Goal: Navigation & Orientation: Find specific page/section

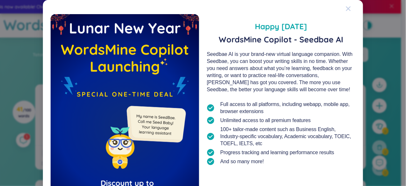
click at [346, 9] on icon "Close" at bounding box center [348, 8] width 5 height 5
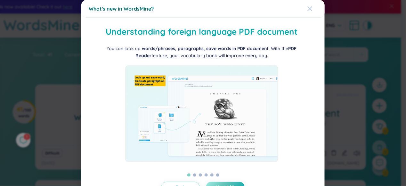
click at [308, 12] on div "Close" at bounding box center [310, 8] width 5 height 17
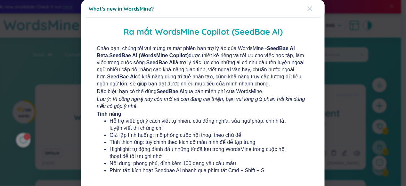
click at [308, 9] on icon "Close" at bounding box center [310, 8] width 4 height 4
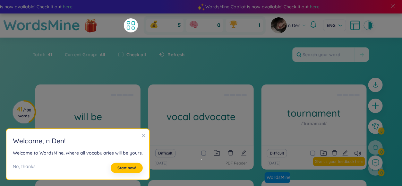
click at [143, 136] on icon "close" at bounding box center [143, 135] width 4 height 4
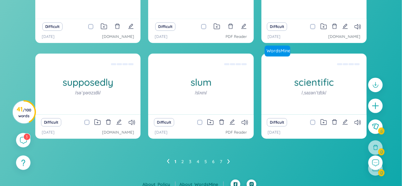
scroll to position [132, 0]
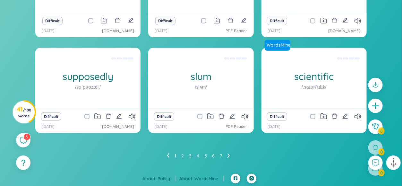
click at [226, 155] on ul "1 2 3 4 5 6 7" at bounding box center [201, 155] width 68 height 10
click at [229, 155] on icon at bounding box center [228, 155] width 3 height 5
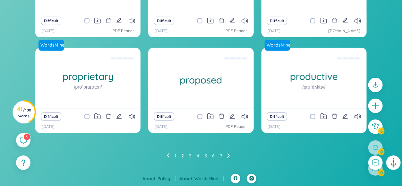
click at [230, 154] on ul "1 2 3 4 5 6 7" at bounding box center [201, 155] width 68 height 10
click at [227, 155] on ul "1 2 3 4 5 6 7" at bounding box center [201, 155] width 68 height 10
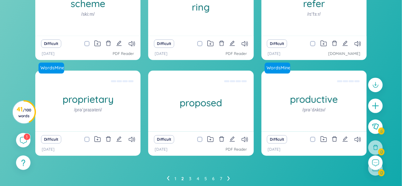
scroll to position [68, 0]
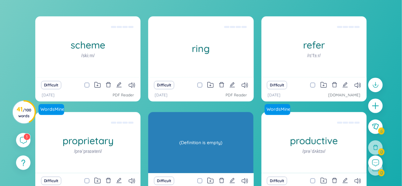
click at [223, 140] on div "(Definition is empty)" at bounding box center [200, 142] width 99 height 58
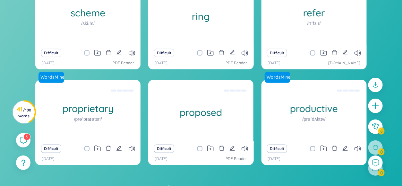
scroll to position [132, 0]
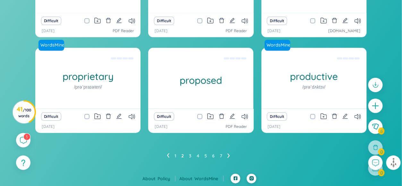
click at [226, 153] on ul "1 2 3 4 5 6 7" at bounding box center [201, 155] width 68 height 10
click at [228, 153] on icon at bounding box center [228, 155] width 3 height 5
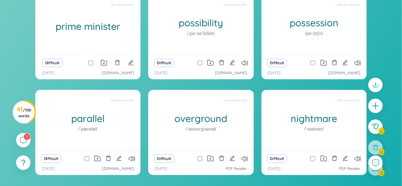
scroll to position [100, 0]
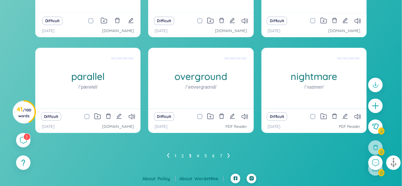
click at [229, 153] on icon at bounding box center [228, 155] width 3 height 5
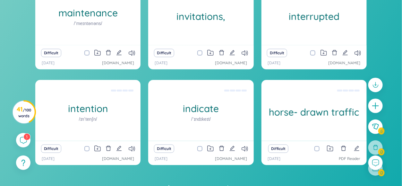
scroll to position [132, 0]
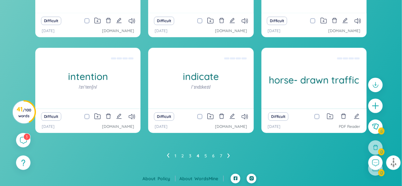
click at [230, 153] on ul "1 2 3 4 5 6 7" at bounding box center [201, 155] width 68 height 10
click at [228, 154] on icon at bounding box center [228, 155] width 3 height 5
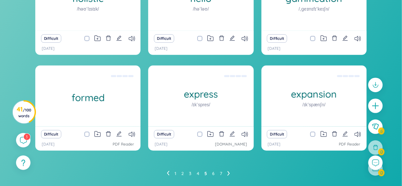
scroll to position [100, 0]
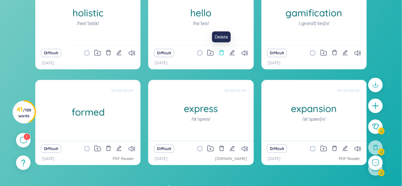
click at [219, 50] on icon "delete" at bounding box center [222, 53] width 6 height 6
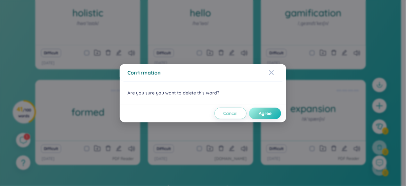
click at [268, 111] on span "Agree" at bounding box center [265, 113] width 13 height 6
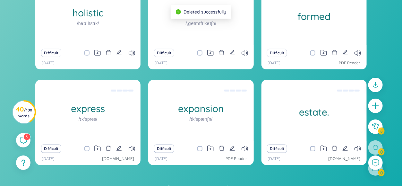
scroll to position [132, 0]
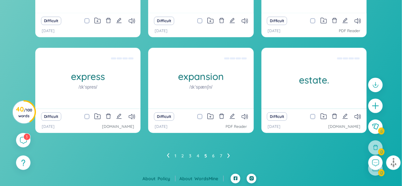
click at [228, 154] on icon at bounding box center [228, 155] width 2 height 4
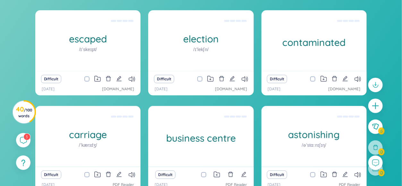
scroll to position [68, 0]
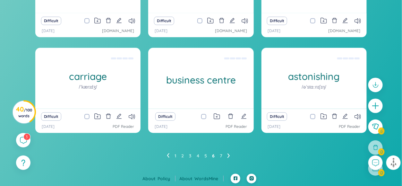
click at [228, 156] on icon at bounding box center [228, 155] width 3 height 5
